Goal: Browse casually: Explore the website without a specific task or goal

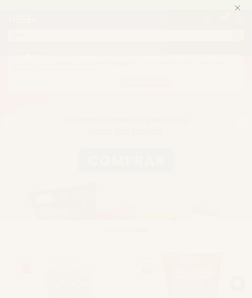
click at [236, 12] on button at bounding box center [237, 8] width 6 height 14
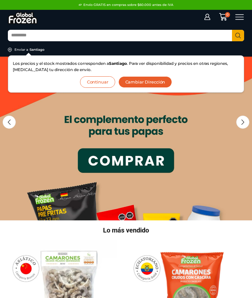
click at [100, 82] on button "Continuar" at bounding box center [97, 81] width 35 height 11
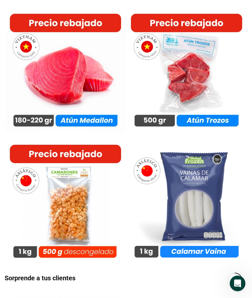
scroll to position [2423, 0]
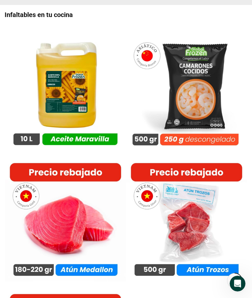
click at [53, 99] on img at bounding box center [65, 89] width 121 height 121
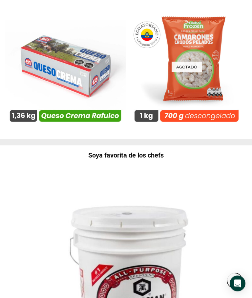
scroll to position [3987, 0]
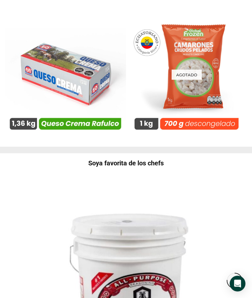
click at [66, 80] on img at bounding box center [65, 74] width 121 height 121
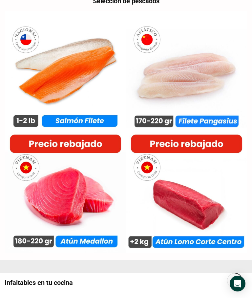
scroll to position [2111, 0]
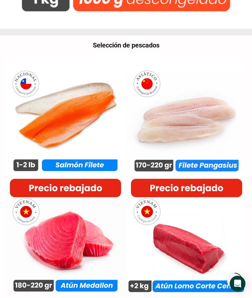
click at [197, 111] on img at bounding box center [186, 115] width 121 height 121
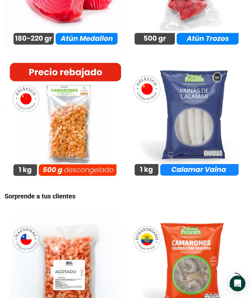
scroll to position [2654, 0]
